Goal: Book appointment/travel/reservation

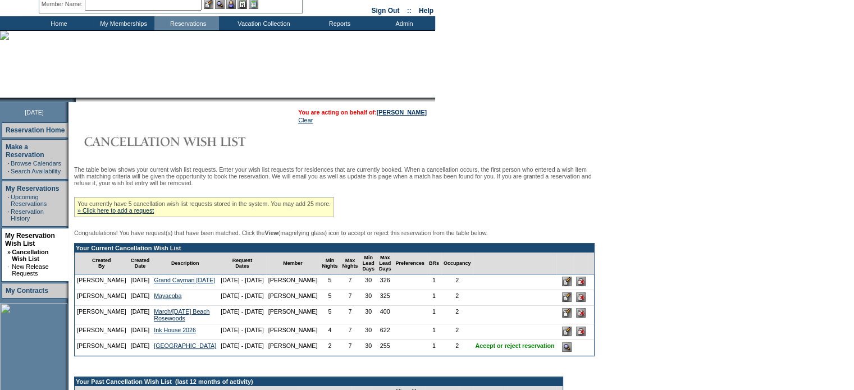
scroll to position [168, 0]
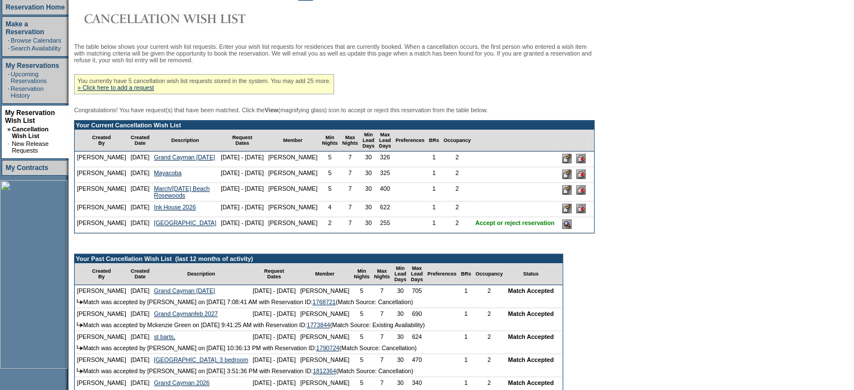
click at [562, 229] on input "image" at bounding box center [567, 224] width 10 height 10
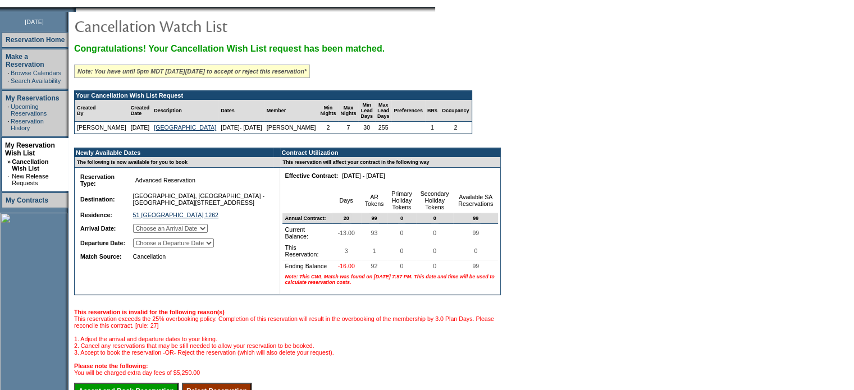
scroll to position [168, 0]
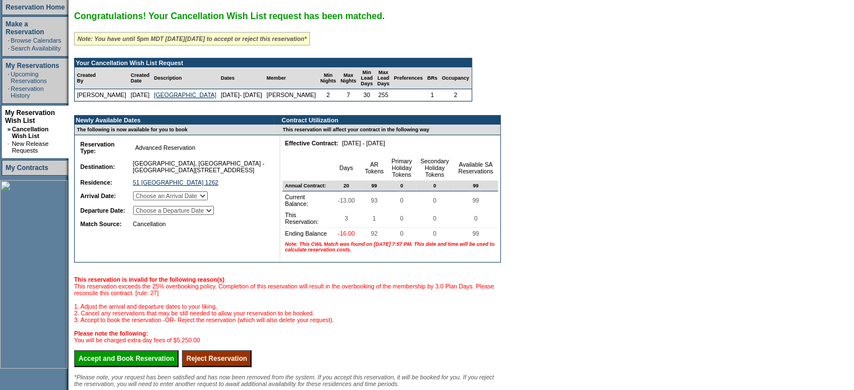
click at [208, 200] on select "Choose an Arrival Date [DATE] [DATE] [DATE]" at bounding box center [170, 195] width 75 height 9
select select "[DATE]"
click at [147, 198] on select "Choose an Arrival Date [DATE] [DATE] [DATE]" at bounding box center [170, 195] width 75 height 9
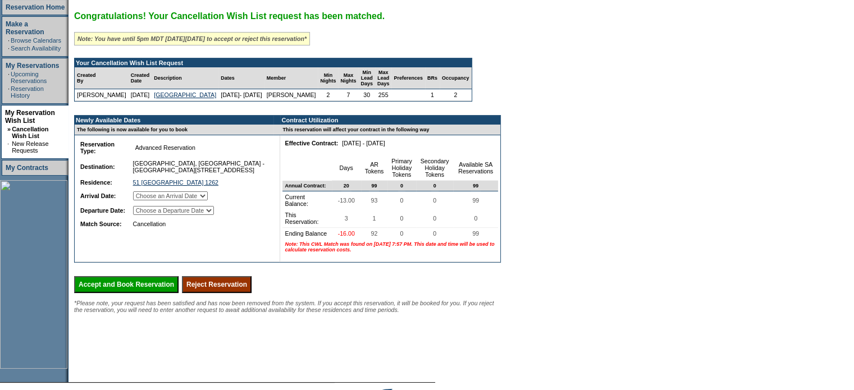
click at [214, 215] on select "Choose a Departure Date [DATE] [DATE] [DATE]" at bounding box center [173, 210] width 81 height 9
select select "[DATE]"
click at [148, 215] on select "Choose a Departure Date [DATE] [DATE] [DATE]" at bounding box center [173, 210] width 81 height 9
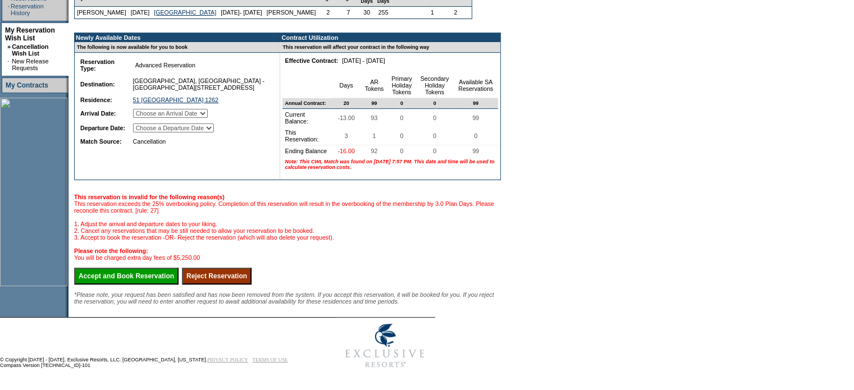
scroll to position [276, 0]
click at [138, 268] on input "Accept and Book Reservation" at bounding box center [126, 276] width 104 height 17
